Goal: Use online tool/utility: Utilize a website feature to perform a specific function

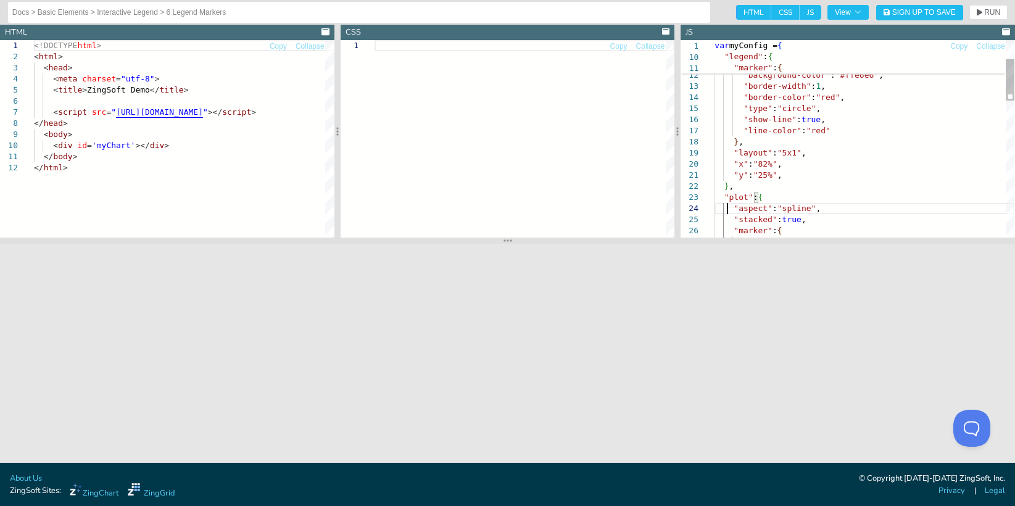
click at [730, 205] on div ""background-color" : "#ffe6e6" , "border-width" : 1 , "border-color" : "red" , …" at bounding box center [865, 419] width 300 height 942
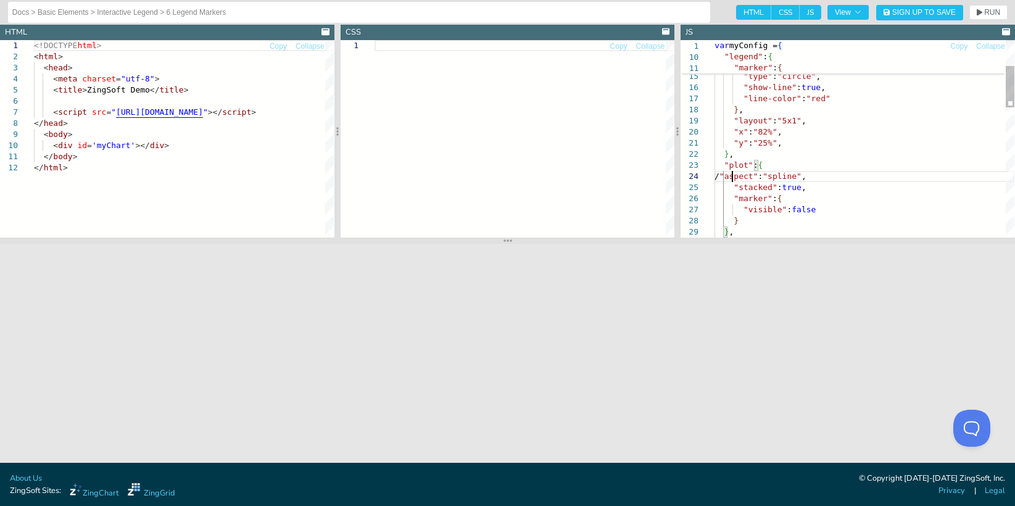
scroll to position [34, 22]
click at [981, 10] on icon "button" at bounding box center [980, 12] width 6 height 7
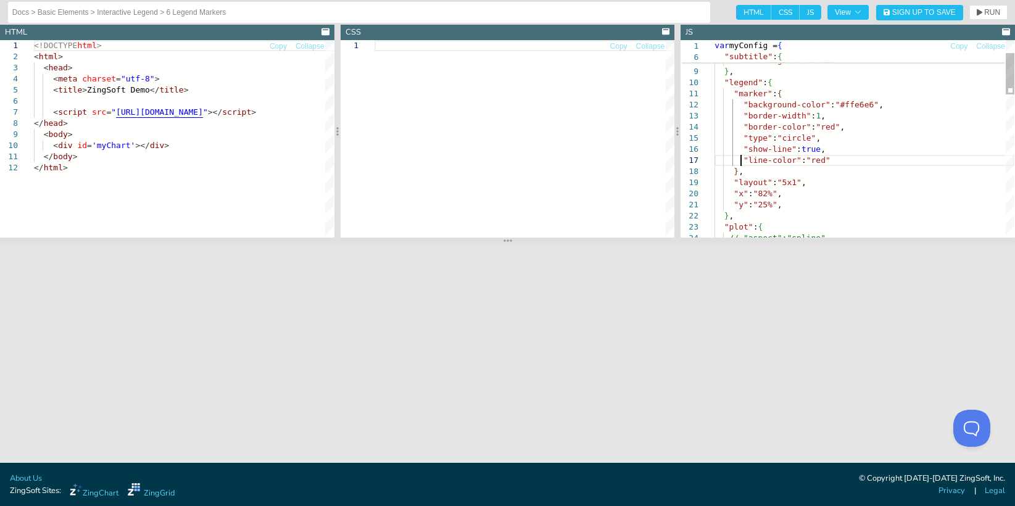
click at [741, 157] on div ""background-color" : "#ffe6e6" , "border-width" : 1 , "border-color" : "red" , …" at bounding box center [865, 448] width 300 height 942
click at [982, 14] on span "RUN" at bounding box center [988, 12] width 23 height 7
click at [741, 146] on div ""background-color" : "#ffe6e6" , "border-width" : 1 , "border-color" : "red" , …" at bounding box center [865, 448] width 300 height 942
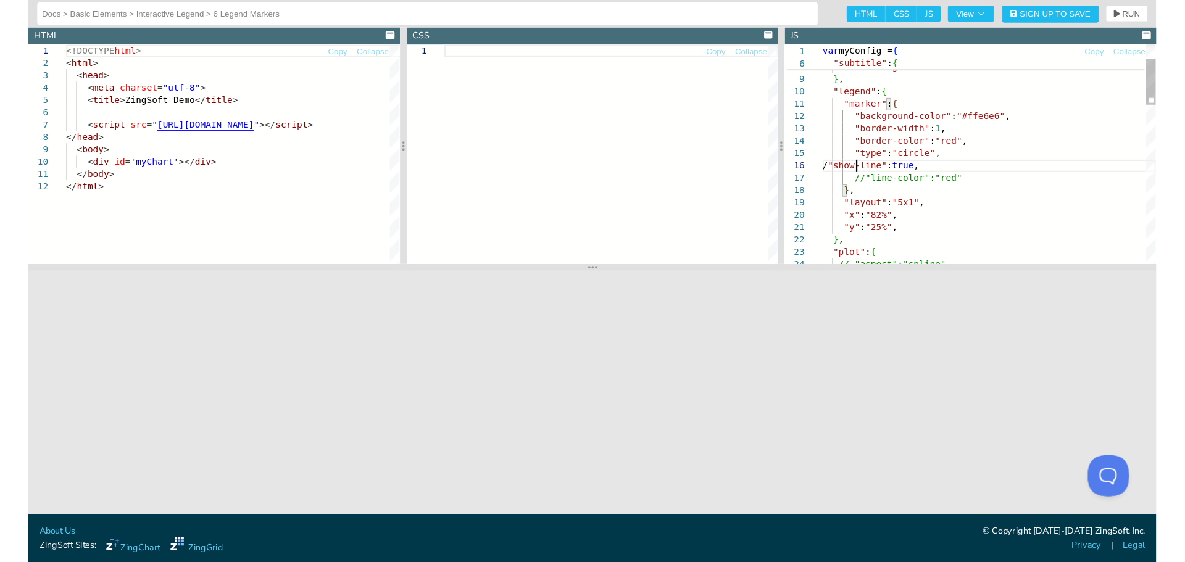
scroll to position [65, 35]
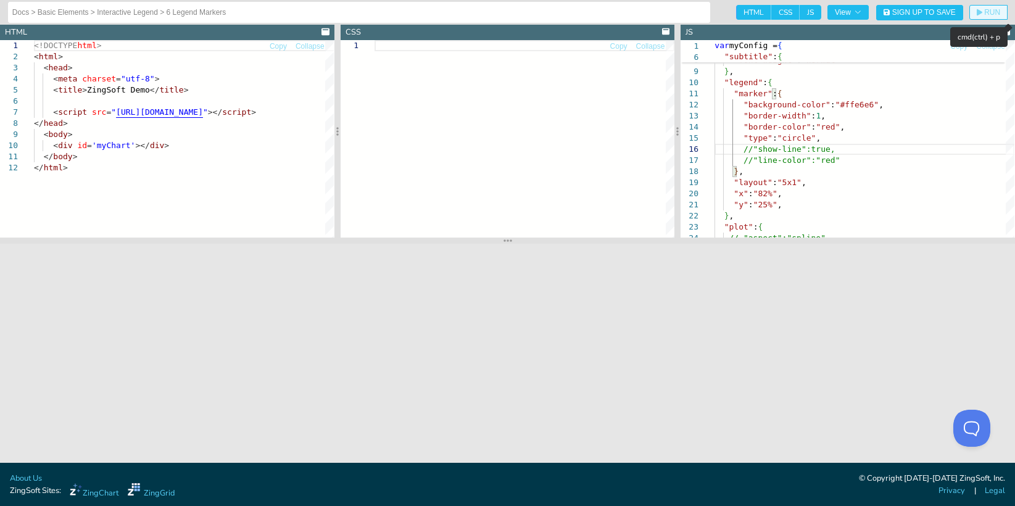
click at [984, 12] on span "RUN" at bounding box center [988, 12] width 23 height 7
click at [842, 161] on div ""background-color" : "#ffe6e6" , "border-width" : 1 , "border-color" : "red" , …" at bounding box center [865, 448] width 300 height 942
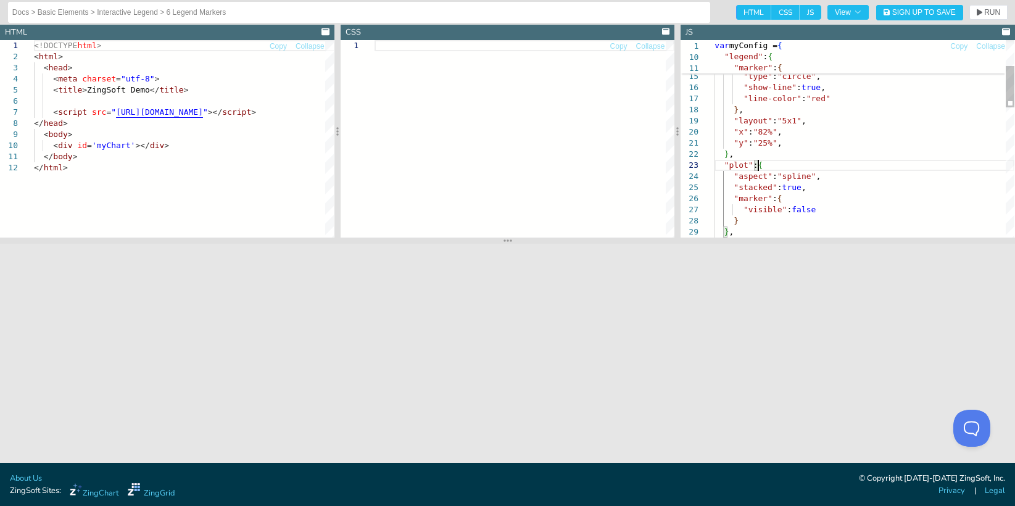
click at [844, 160] on div ""background-color" : "#ffe6e6" , "border-width" : 1 , "border-color" : "red" , …" at bounding box center [865, 386] width 300 height 942
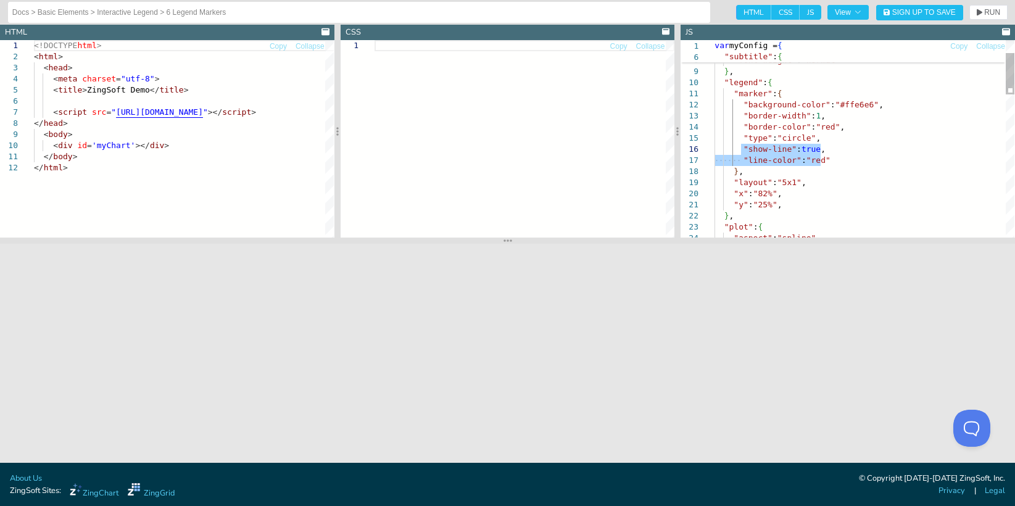
drag, startPoint x: 823, startPoint y: 158, endPoint x: 743, endPoint y: 147, distance: 81.0
click at [743, 147] on div ""background-color" : "#ffe6e6" , "border-width" : 1 , "border-color" : "red" , …" at bounding box center [865, 448] width 300 height 942
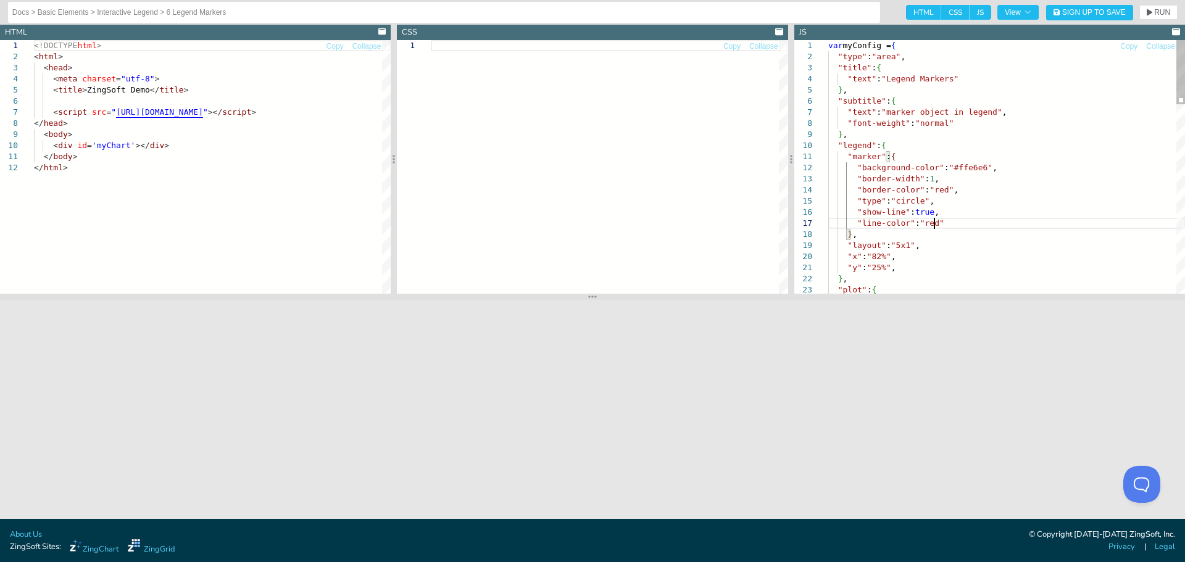
click at [868, 268] on div ""x" : "82%" , "y" : "25%" , } , "plot" : { "line-color" : "red" } , "layout" : …" at bounding box center [1006, 539] width 357 height 998
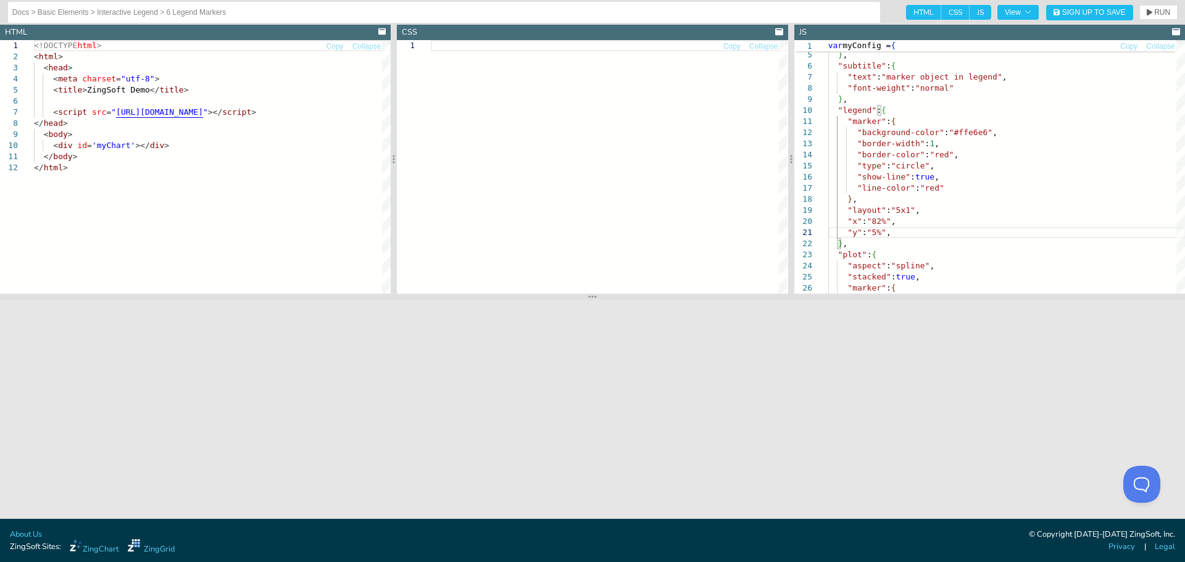
scroll to position [9, 43]
type textarea ""y":"55%", }, "plot":{ "aspect":"spline", "stacked":true, "marker":{ "visible":…"
click at [1015, 13] on span "RUN" at bounding box center [1162, 12] width 16 height 7
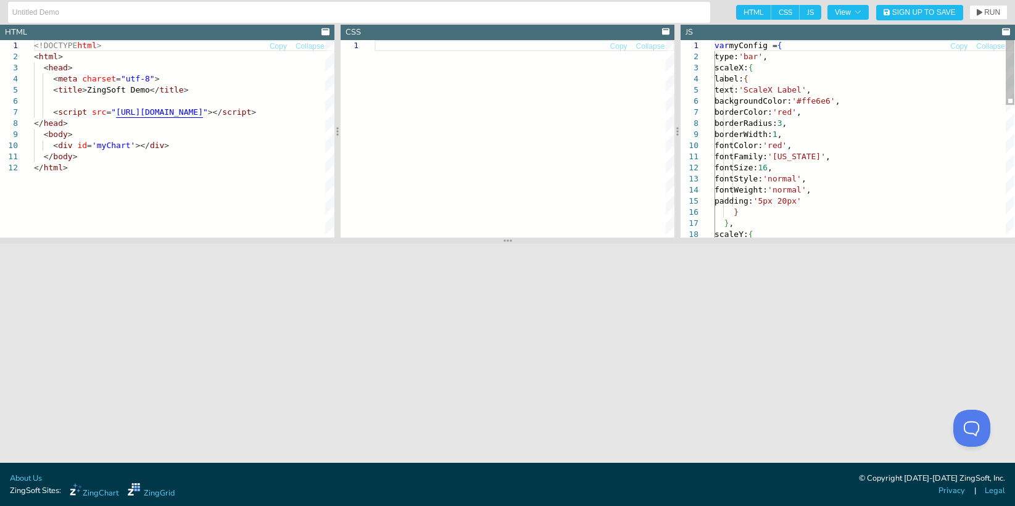
type textarea "fontFamily: 'Georgia', fontSize: 16, fontStyle: 'normal', fontWeight: 'normal',…"
drag, startPoint x: 826, startPoint y: 199, endPoint x: 741, endPoint y: 202, distance: 85.2
click at [741, 202] on div "var myConfig = { type: 'bar' , scaleX: { label: { text: 'ScaleX Label' , backgr…" at bounding box center [865, 338] width 300 height 597
